Goal: Information Seeking & Learning: Learn about a topic

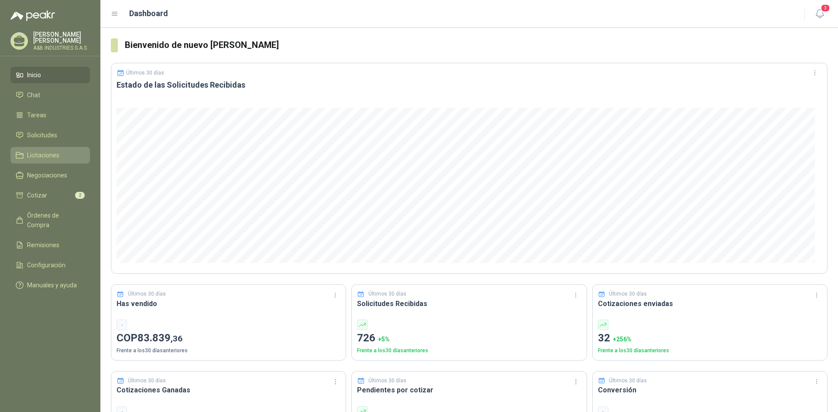
click at [44, 158] on span "Licitaciones" at bounding box center [43, 156] width 32 height 10
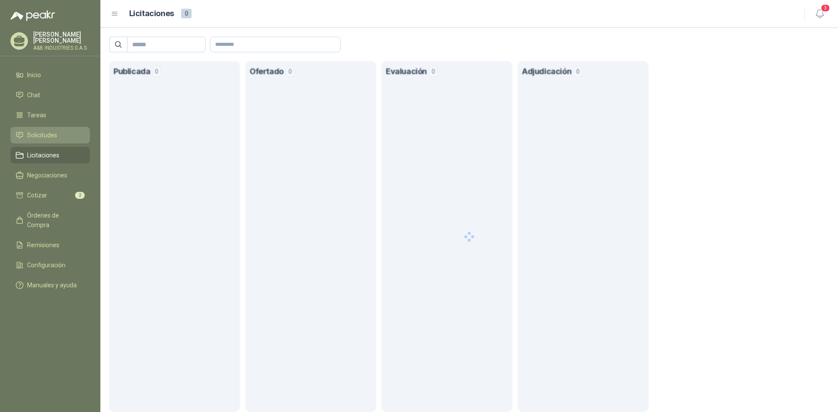
click at [51, 137] on span "Solicitudes" at bounding box center [42, 135] width 30 height 10
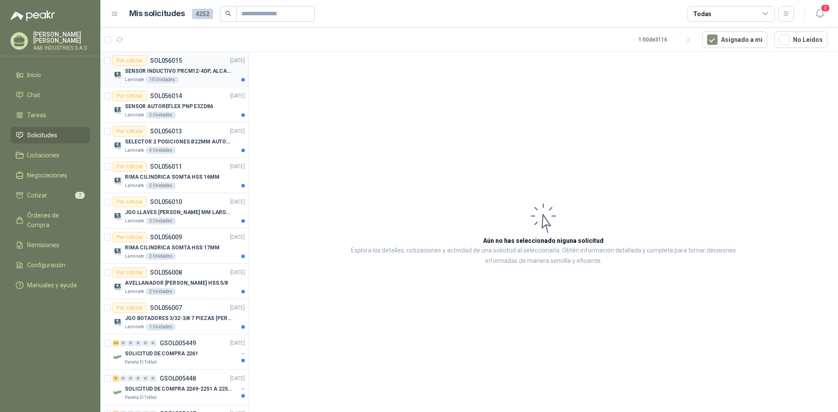
click at [209, 77] on div "Laminate 10 Unidades" at bounding box center [185, 79] width 120 height 7
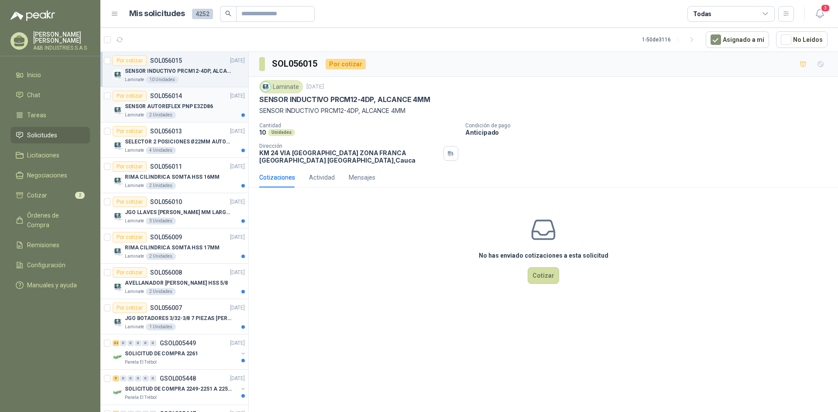
click at [185, 107] on p "SENSOR AUTOREFLEX PNP E3ZD86" at bounding box center [169, 107] width 88 height 8
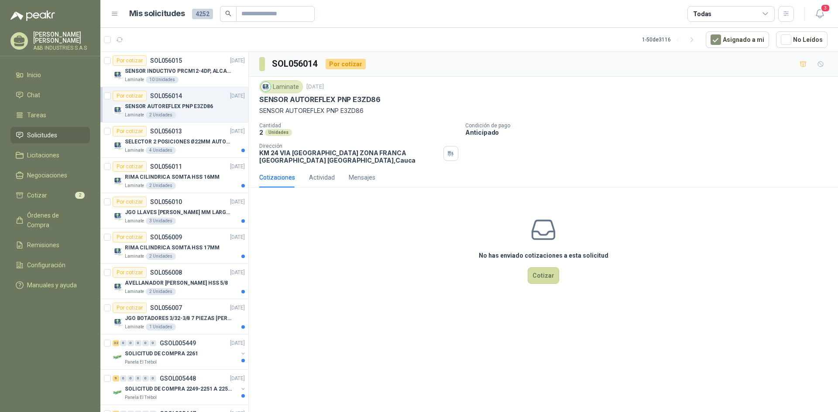
click at [272, 89] on div "Laminate" at bounding box center [281, 86] width 44 height 13
click at [280, 84] on div "Laminate" at bounding box center [281, 86] width 44 height 13
copy div "Laminate"
